Goal: Task Accomplishment & Management: Use online tool/utility

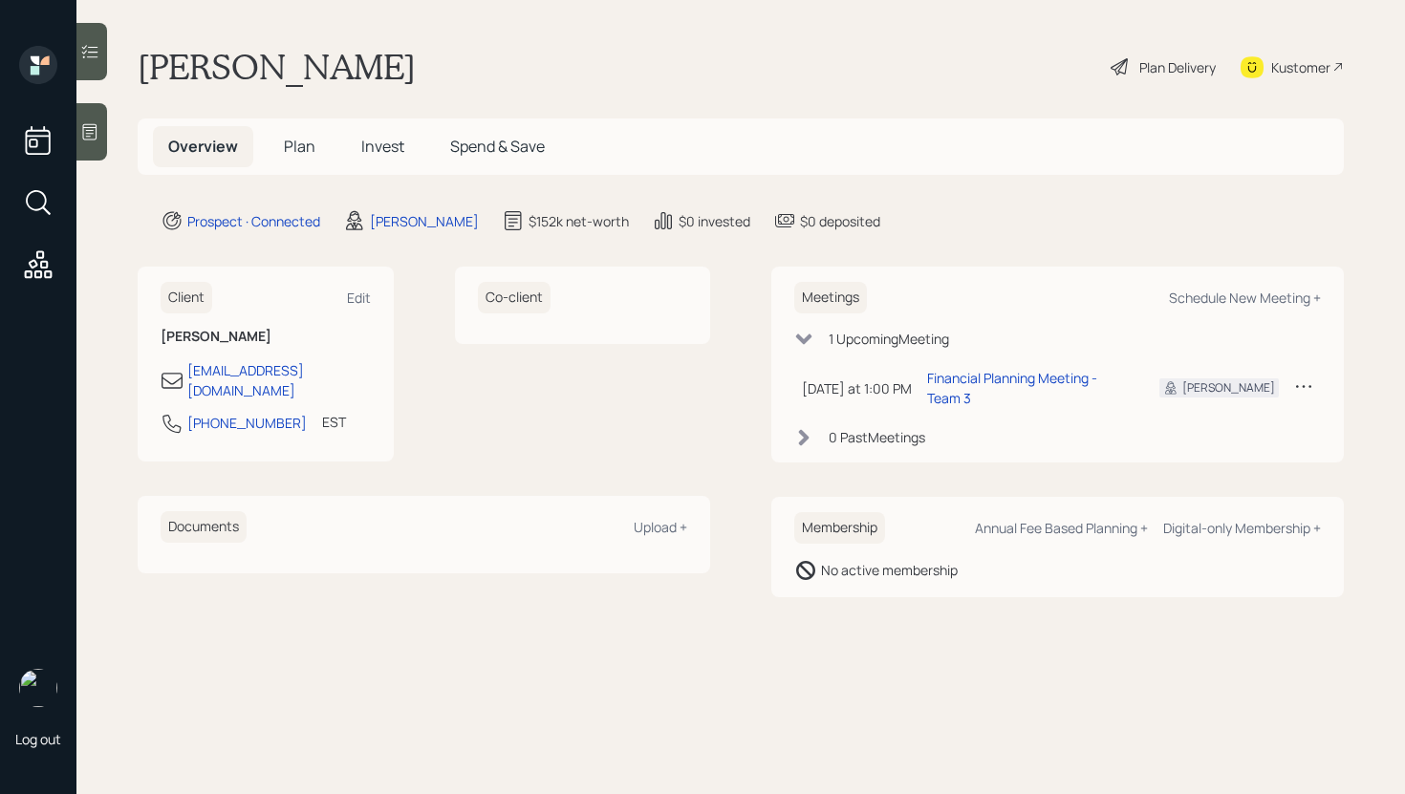
click at [104, 141] on div at bounding box center [91, 131] width 31 height 57
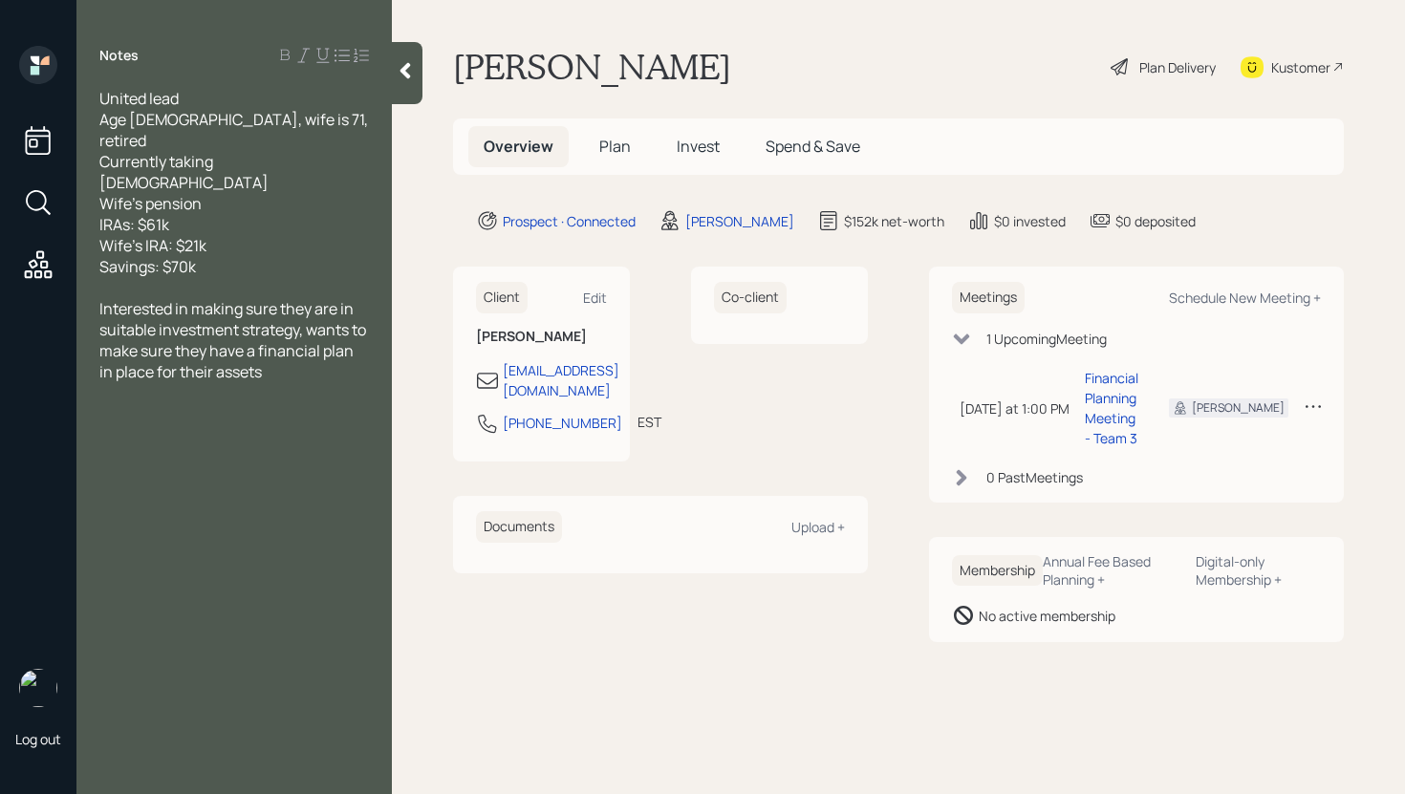
click at [404, 84] on div at bounding box center [407, 73] width 31 height 62
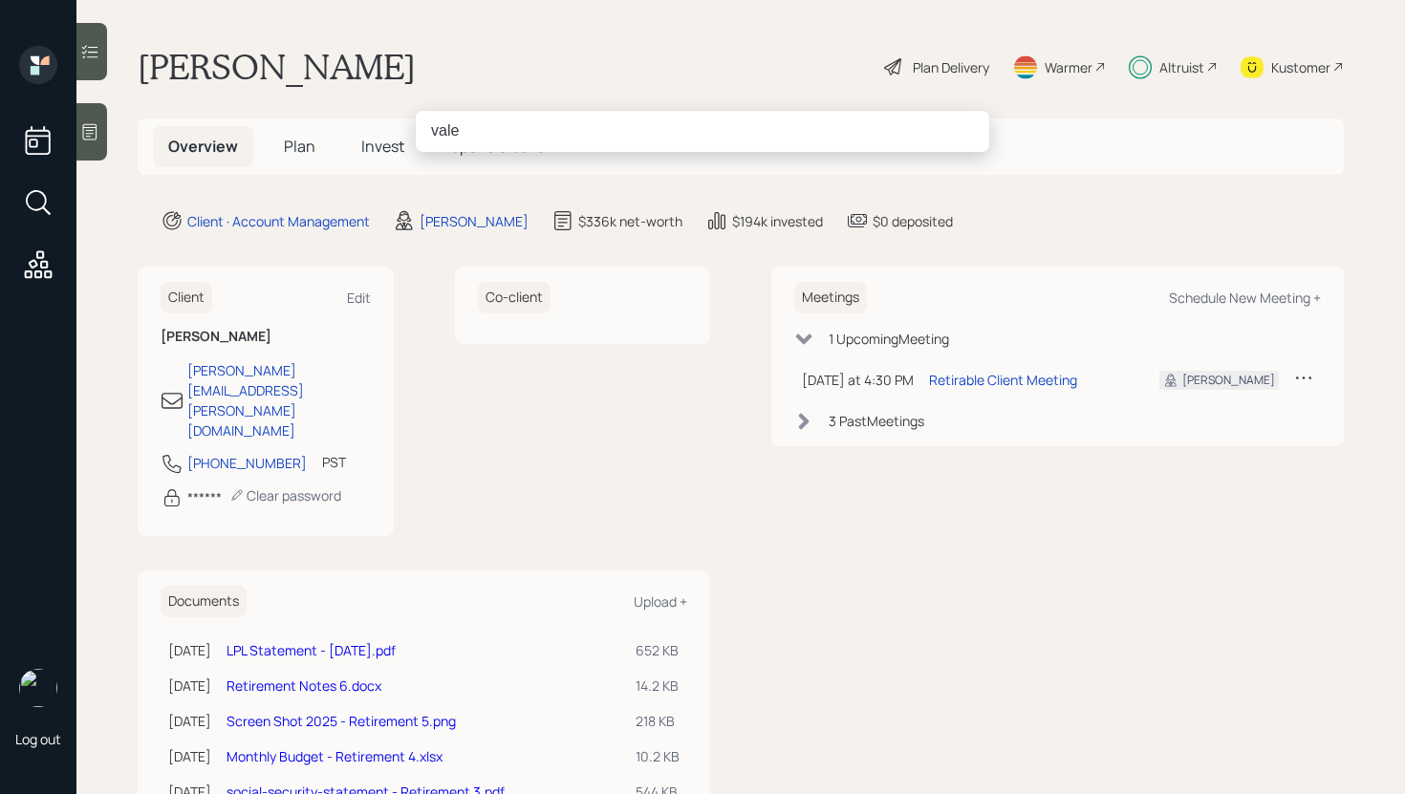
type input "valer"
